Goal: Task Accomplishment & Management: Use online tool/utility

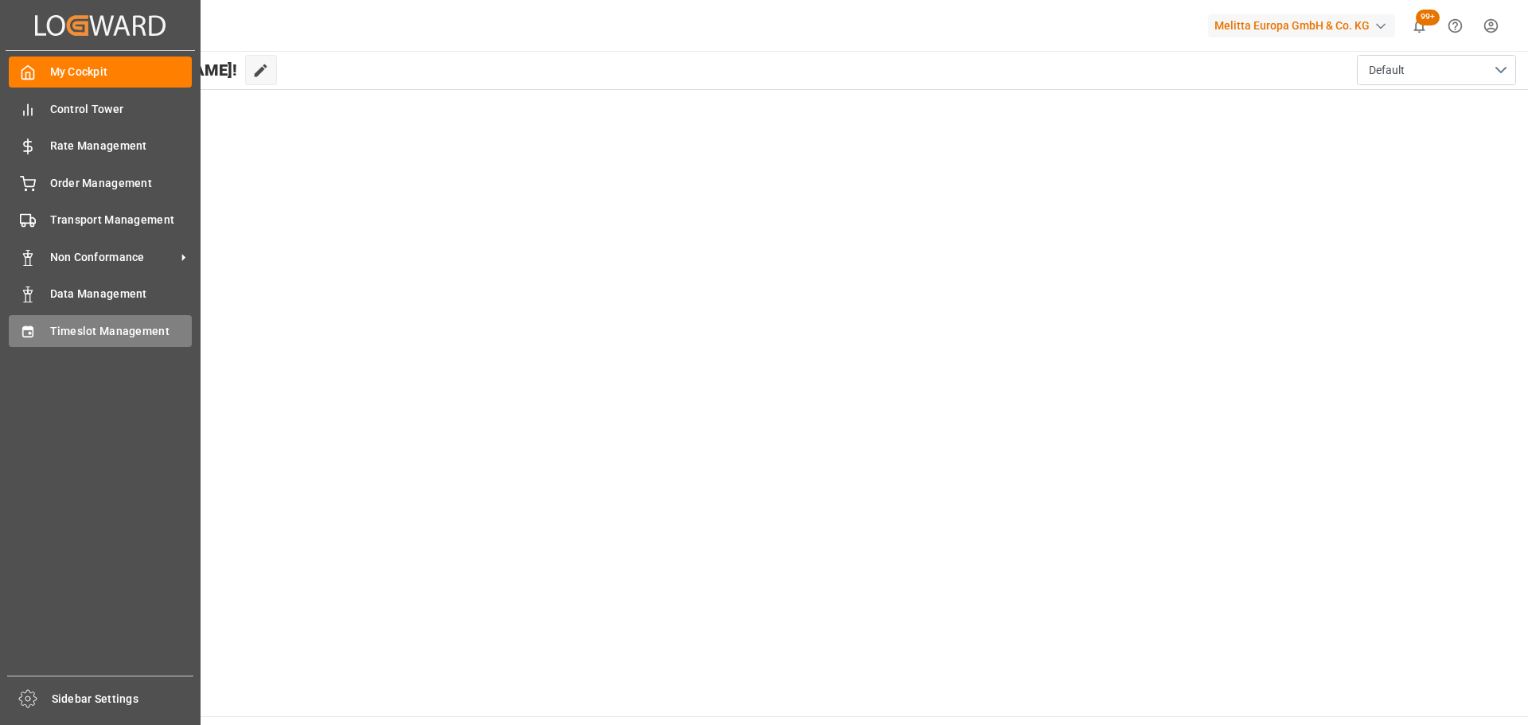
click at [71, 323] on span "Timeslot Management" at bounding box center [121, 331] width 142 height 17
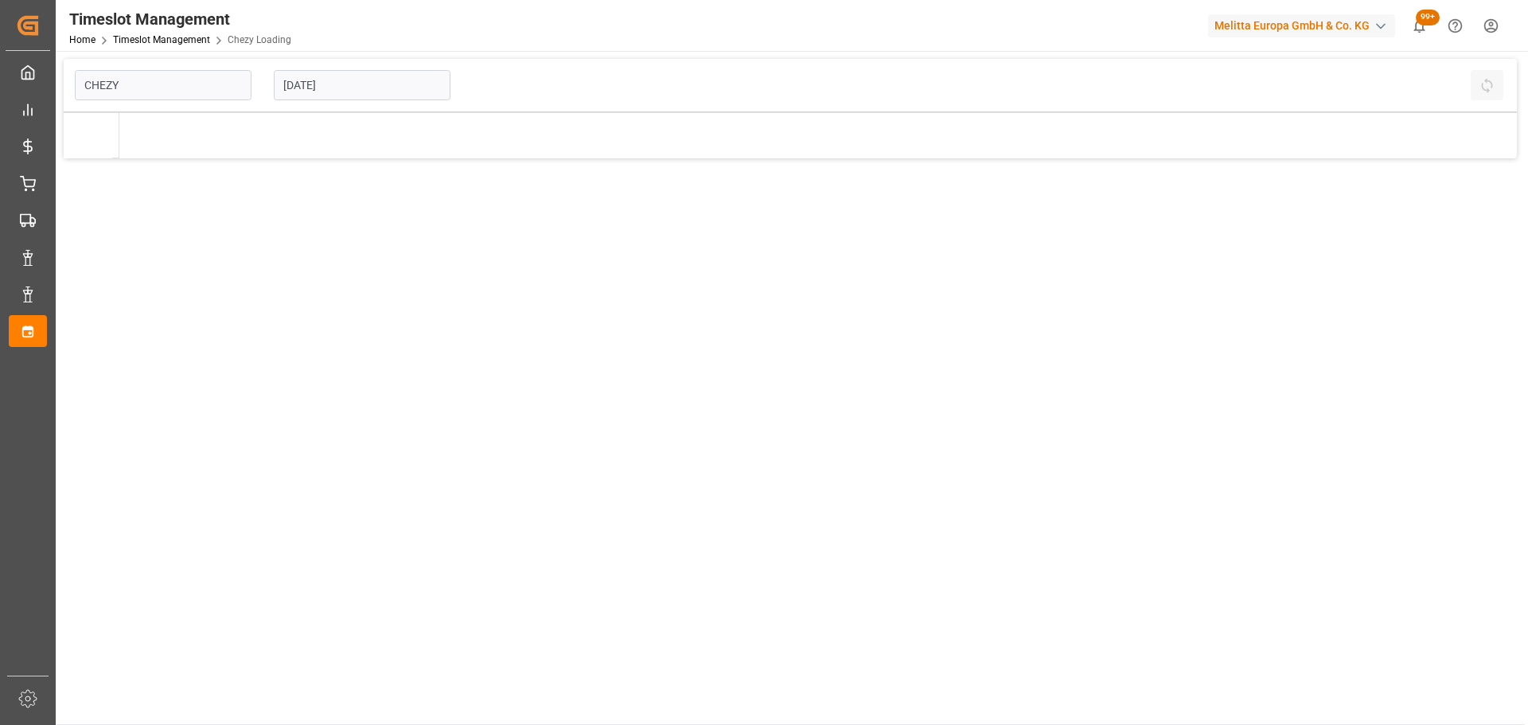
type input "Chezy Loading"
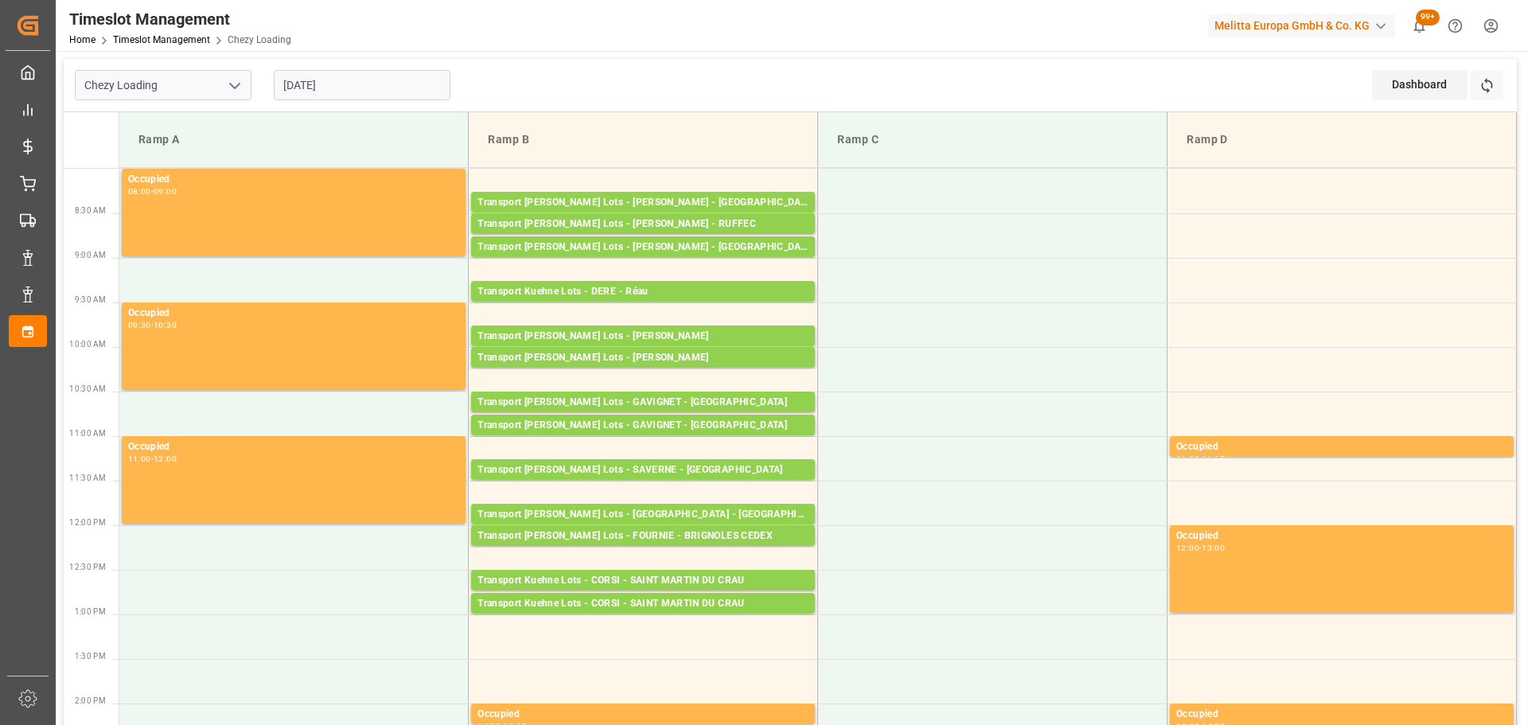
click at [337, 79] on input "[DATE]" at bounding box center [362, 85] width 177 height 30
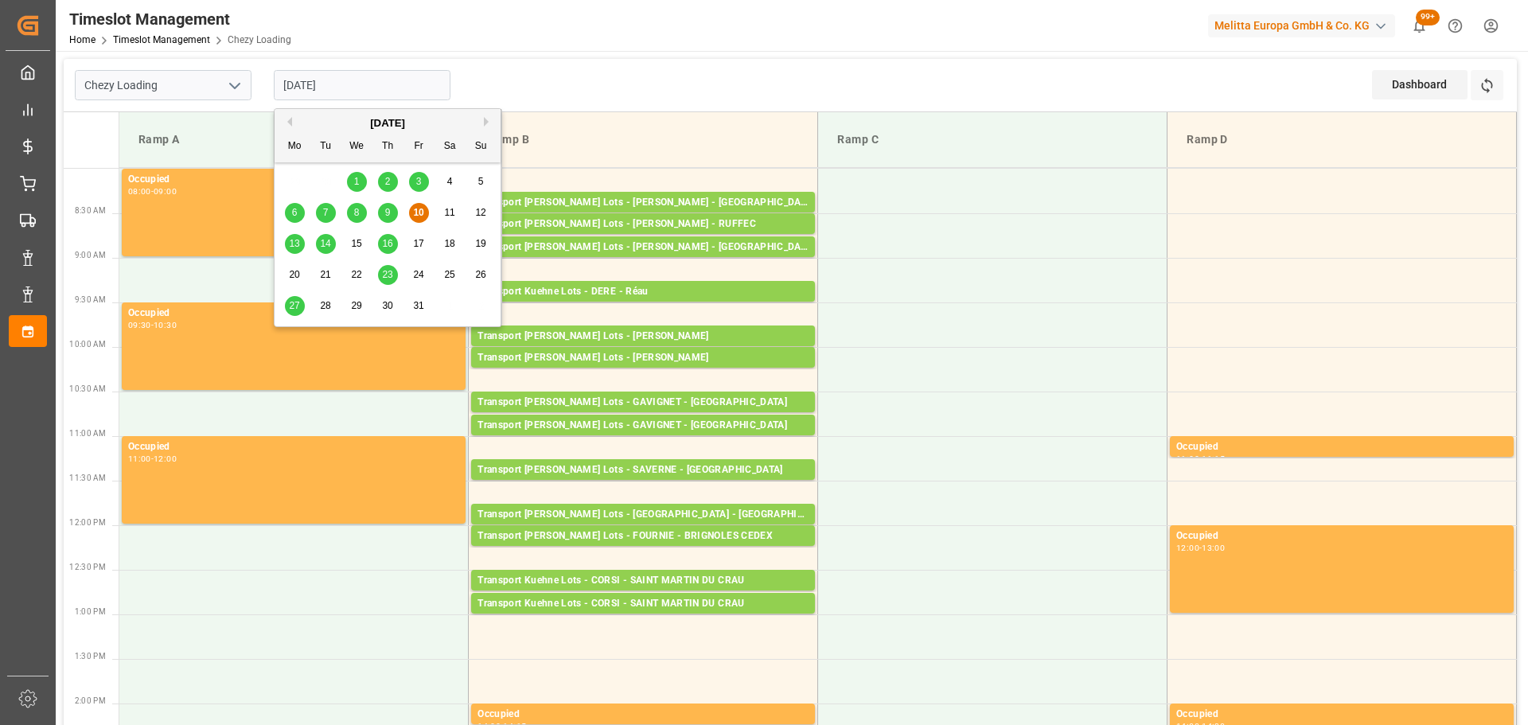
click at [384, 210] on div "9" at bounding box center [388, 213] width 20 height 19
type input "[DATE]"
